Goal: Submit feedback/report problem

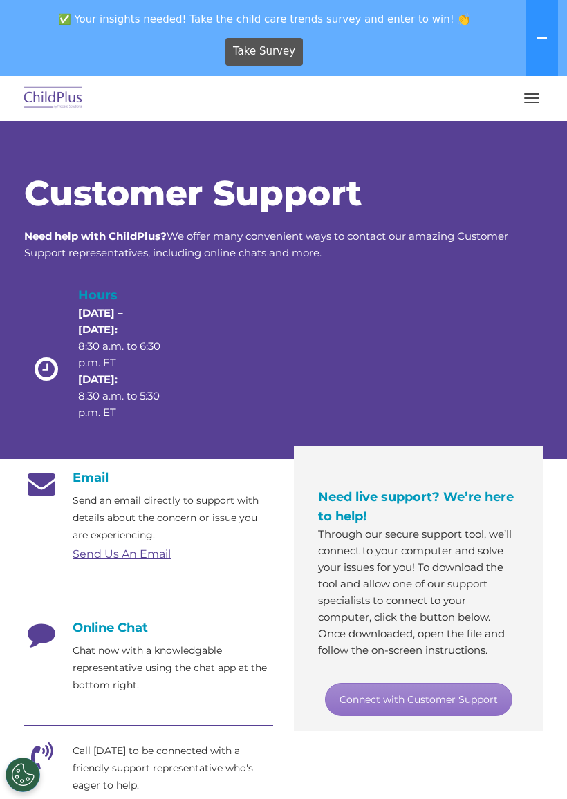
click at [33, 100] on img at bounding box center [53, 98] width 65 height 33
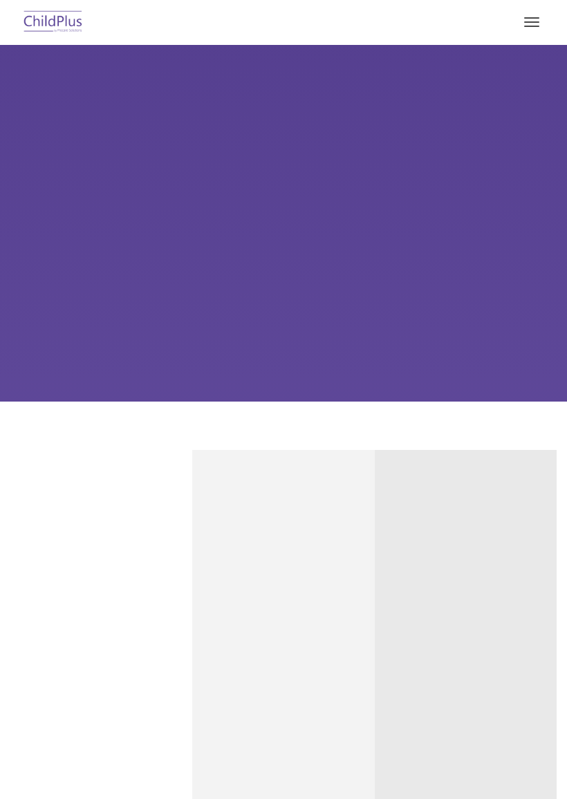
type input ""
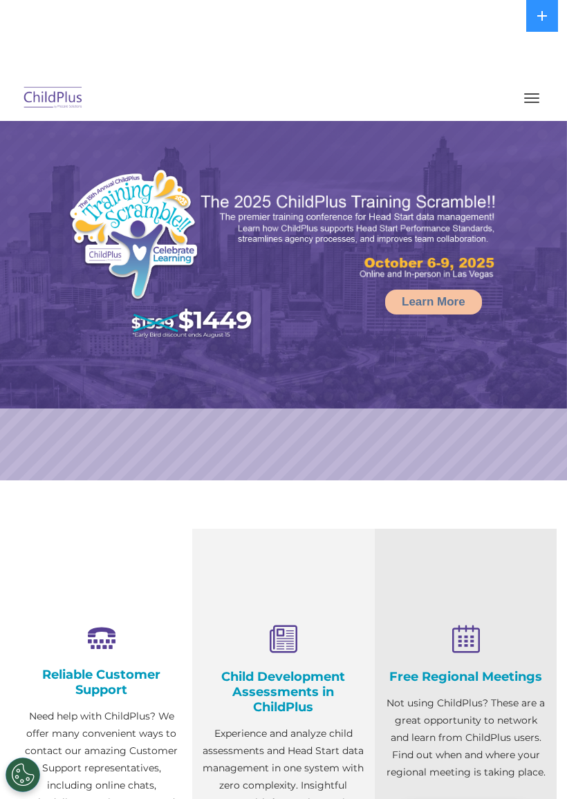
select select "MEDIUM"
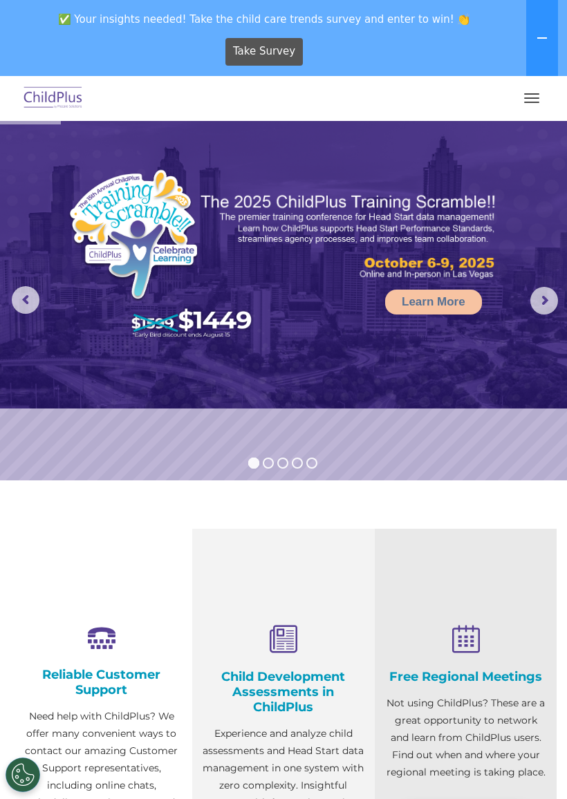
click at [524, 91] on button "button" at bounding box center [531, 98] width 29 height 22
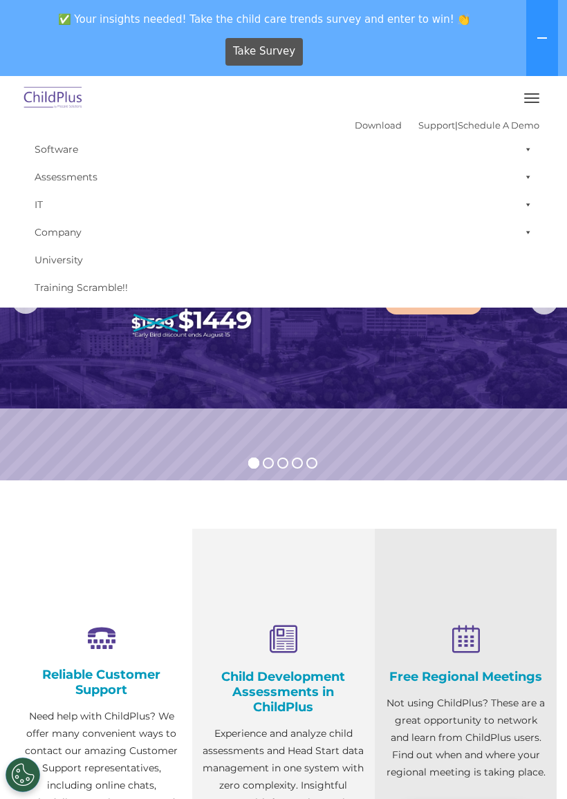
click at [36, 93] on img at bounding box center [53, 98] width 65 height 33
click at [48, 97] on img at bounding box center [53, 98] width 65 height 33
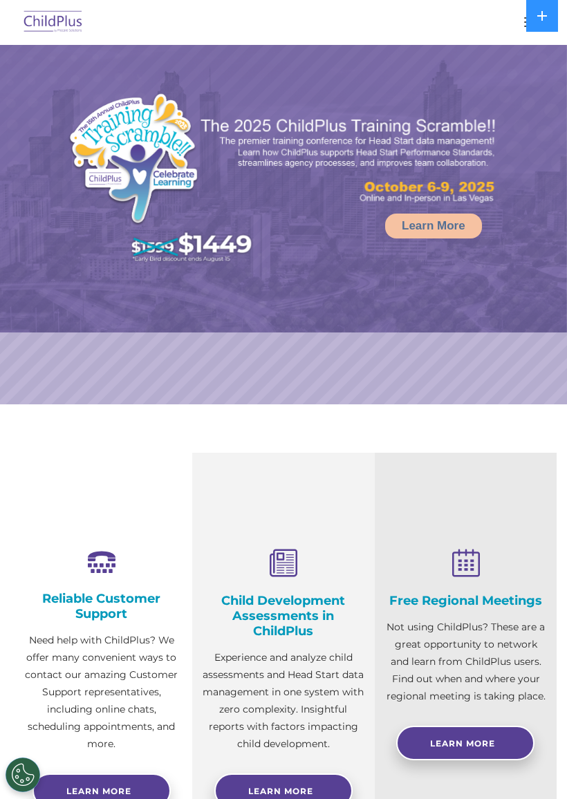
select select "MEDIUM"
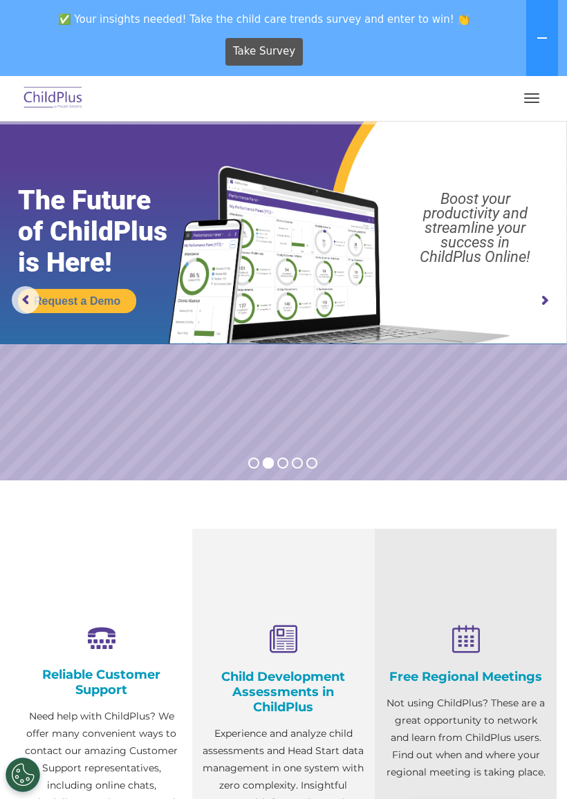
click at [546, 90] on button "button" at bounding box center [531, 98] width 29 height 22
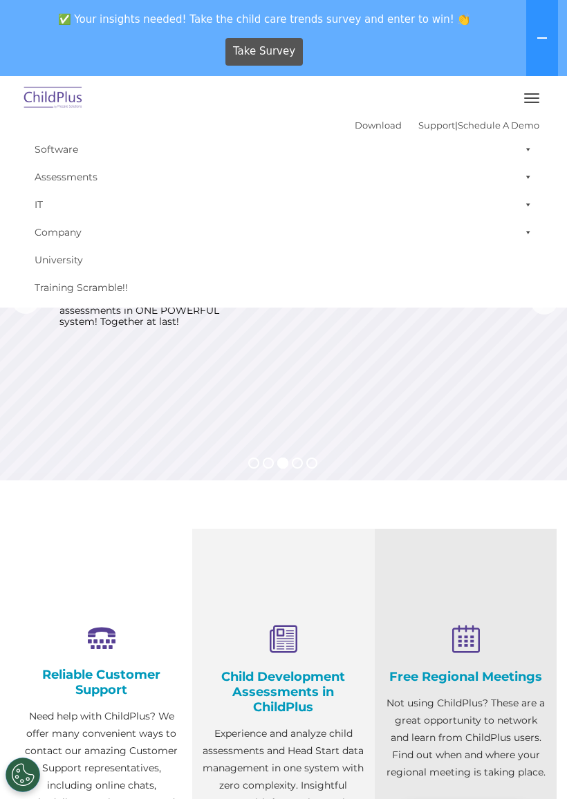
click at [43, 93] on img at bounding box center [53, 98] width 65 height 33
click at [52, 114] on img at bounding box center [53, 98] width 65 height 33
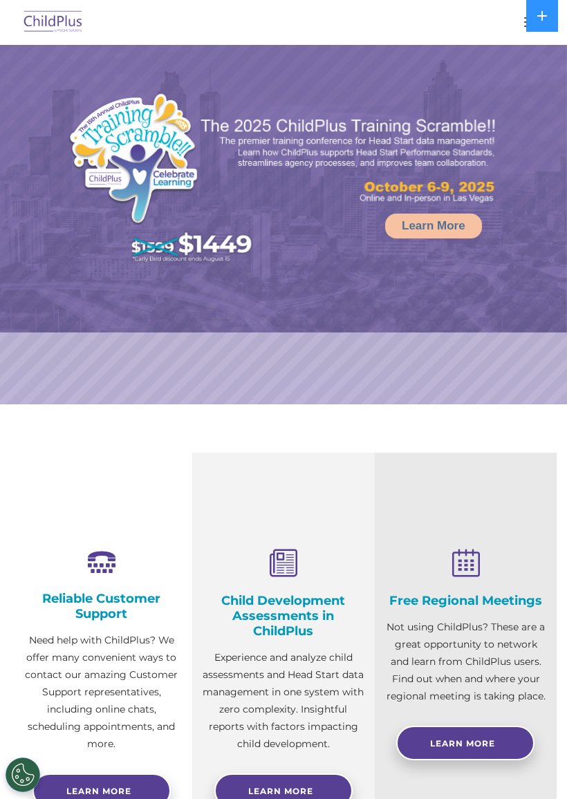
select select "MEDIUM"
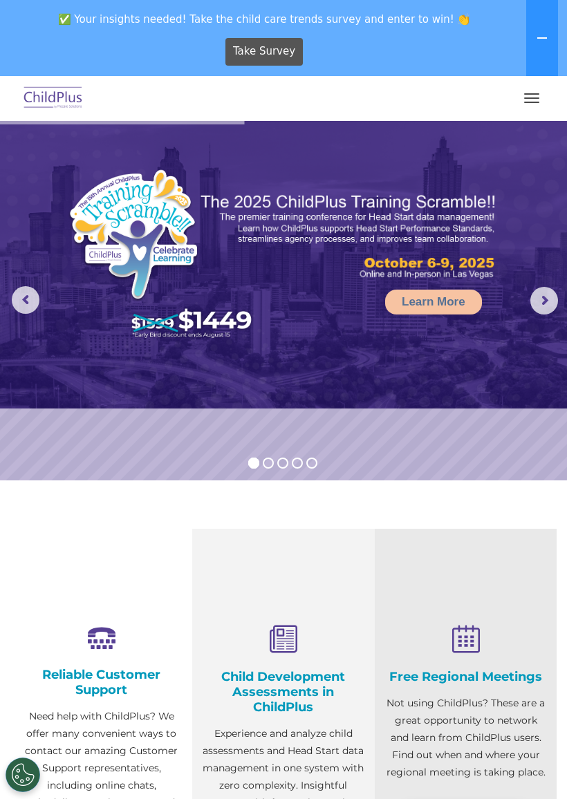
click at [100, 548] on div "Reliable Customer Support Need help with ChildPlus? We offer many convenient wa…" at bounding box center [101, 741] width 182 height 425
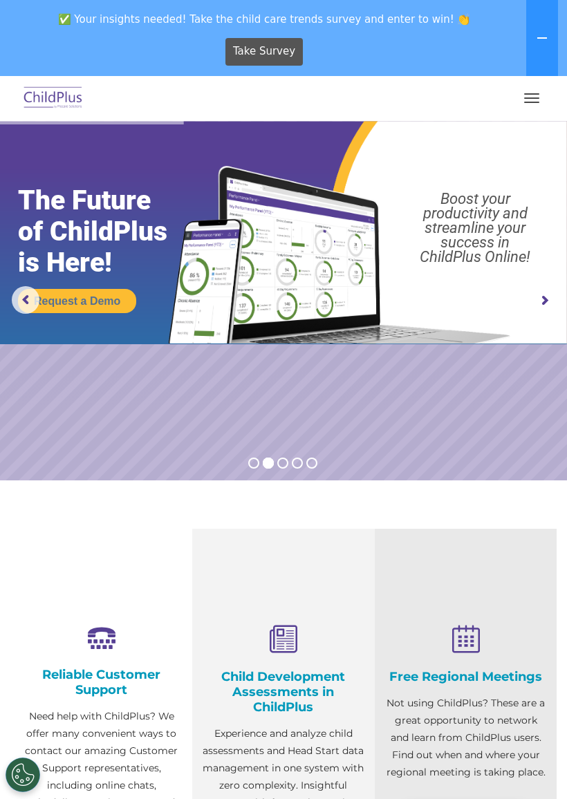
click at [39, 96] on img at bounding box center [53, 98] width 65 height 33
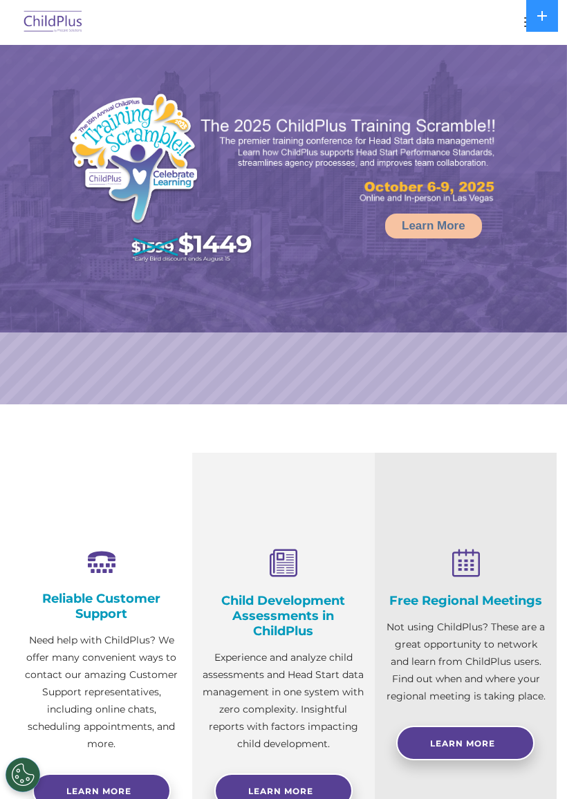
select select "MEDIUM"
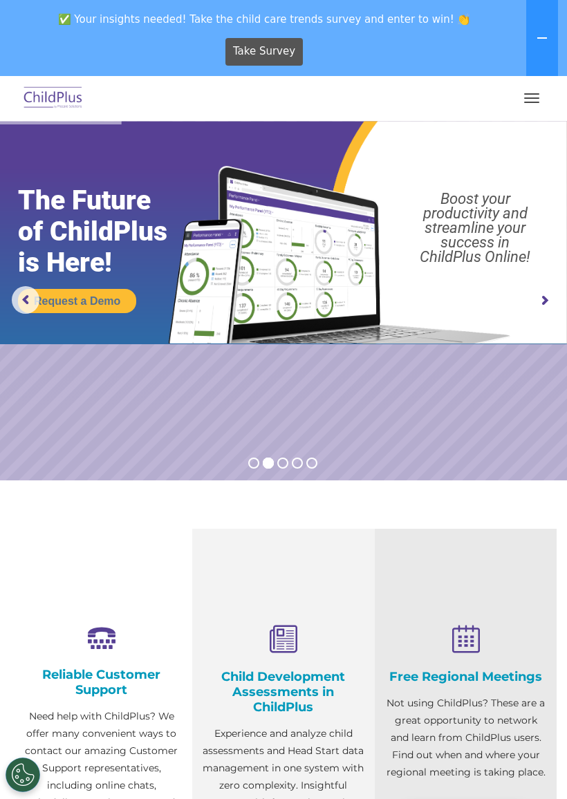
click at [530, 100] on button "button" at bounding box center [531, 98] width 29 height 22
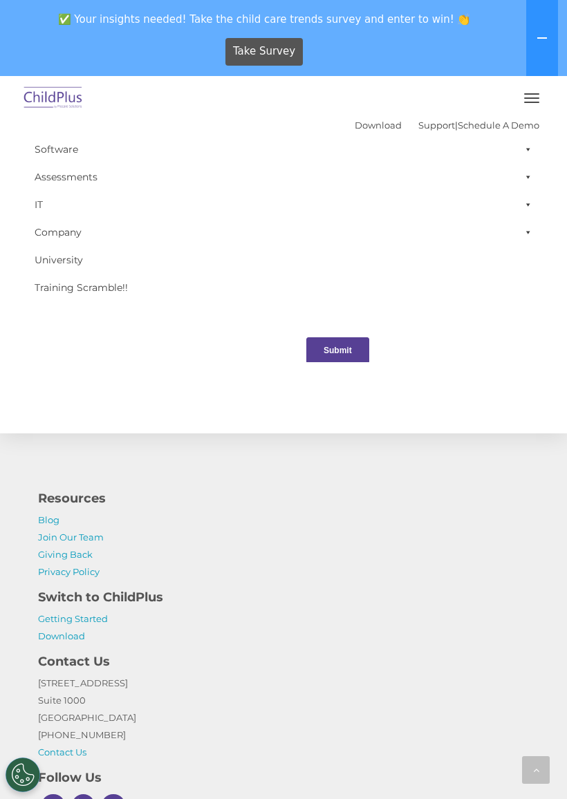
scroll to position [1555, 0]
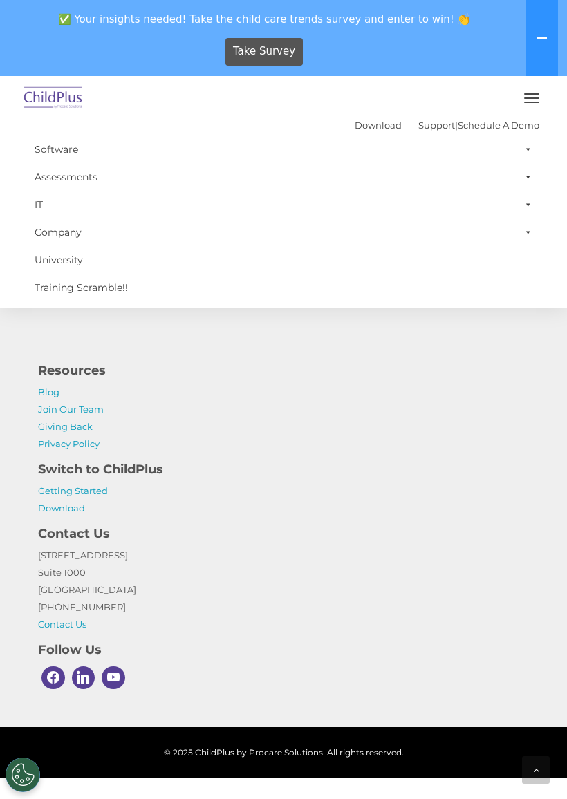
click at [543, 98] on button "button" at bounding box center [531, 98] width 29 height 22
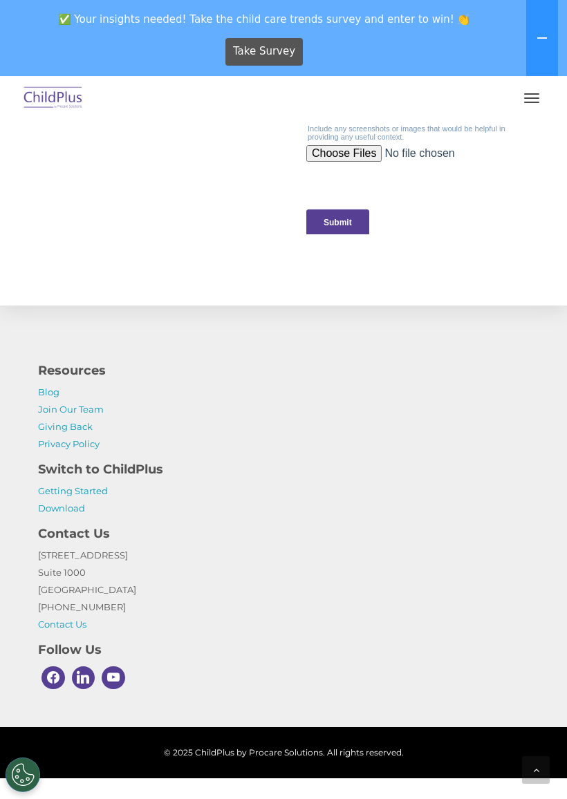
click at [434, 361] on h4 "Resources" at bounding box center [283, 370] width 491 height 19
click at [545, 35] on icon at bounding box center [542, 38] width 11 height 11
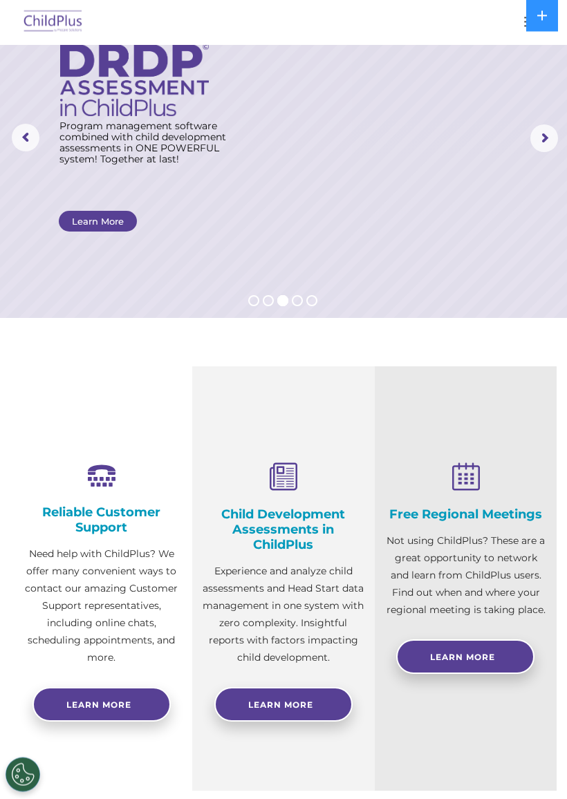
scroll to position [0, 0]
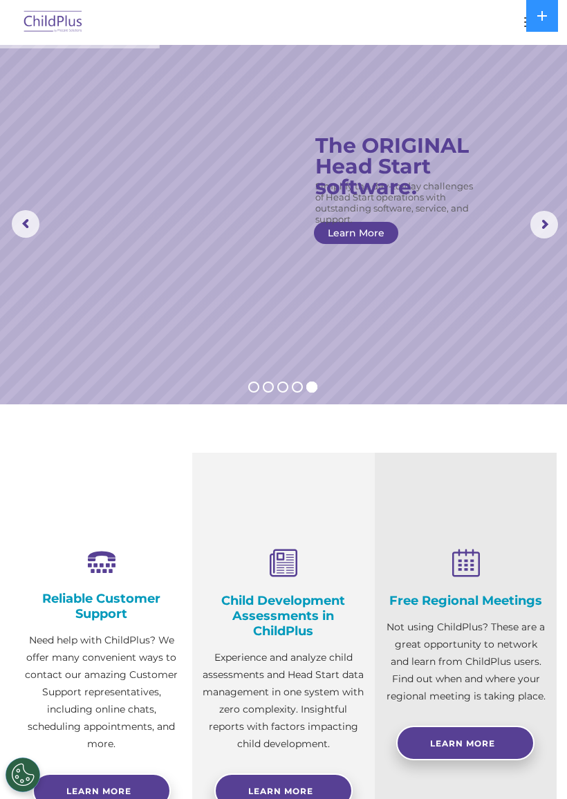
click at [3, 265] on rs-slide "Simplify the day-to-day challenges of Head Start operations with outstanding so…" at bounding box center [283, 225] width 567 height 360
click at [545, 14] on icon at bounding box center [542, 15] width 11 height 11
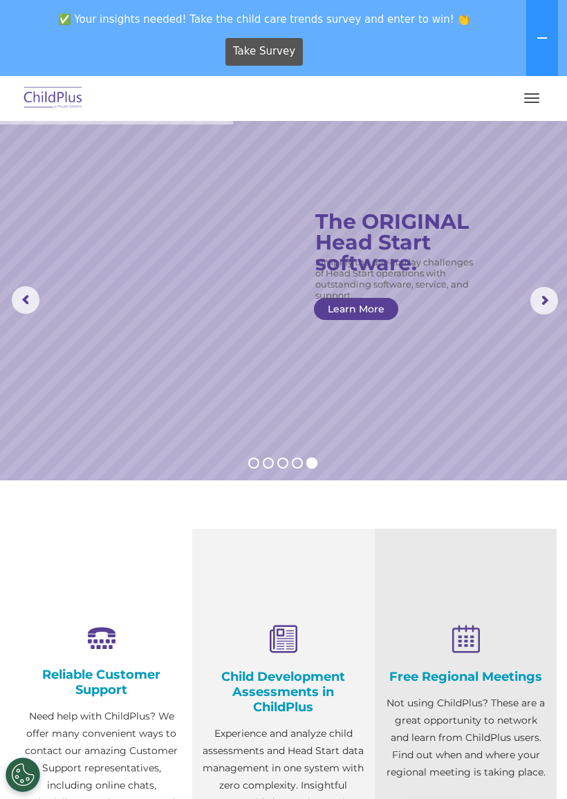
click at [546, 34] on icon at bounding box center [542, 38] width 11 height 11
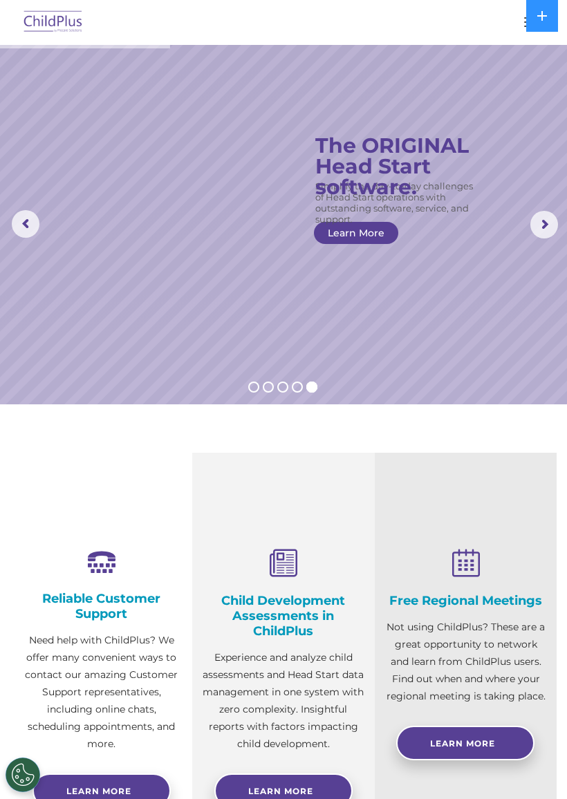
click at [555, 15] on button at bounding box center [542, 16] width 32 height 32
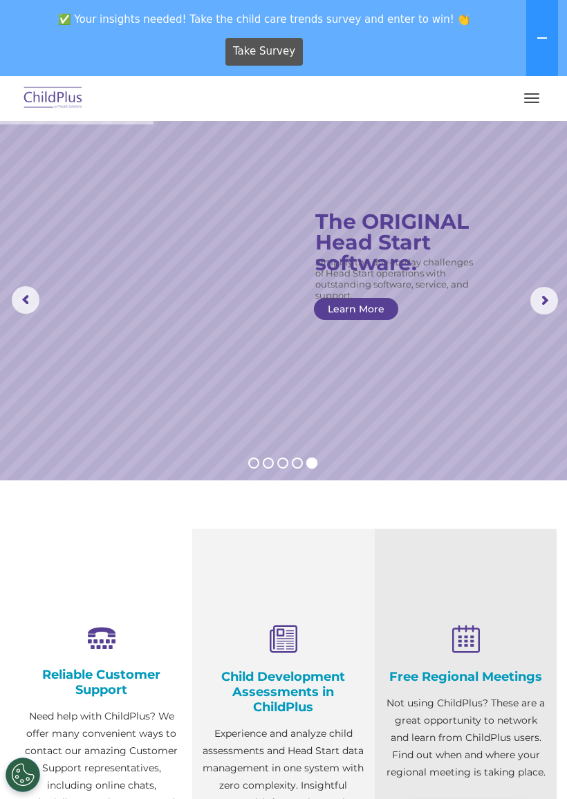
click at [291, 59] on span "Take Survey" at bounding box center [264, 51] width 62 height 24
